Goal: Information Seeking & Learning: Learn about a topic

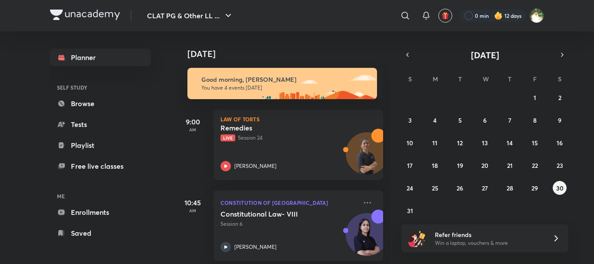
click at [306, 125] on h5 "Remedies" at bounding box center [275, 128] width 108 height 9
click at [265, 131] on h5 "Remedies" at bounding box center [275, 128] width 108 height 9
click at [30, 251] on iframe at bounding box center [297, 132] width 594 height 264
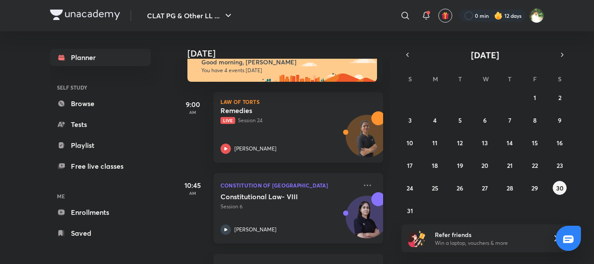
click at [332, 219] on div "Constitutional Law- VIII Session 6 [PERSON_NAME]" at bounding box center [289, 213] width 137 height 43
